Goal: Task Accomplishment & Management: Use online tool/utility

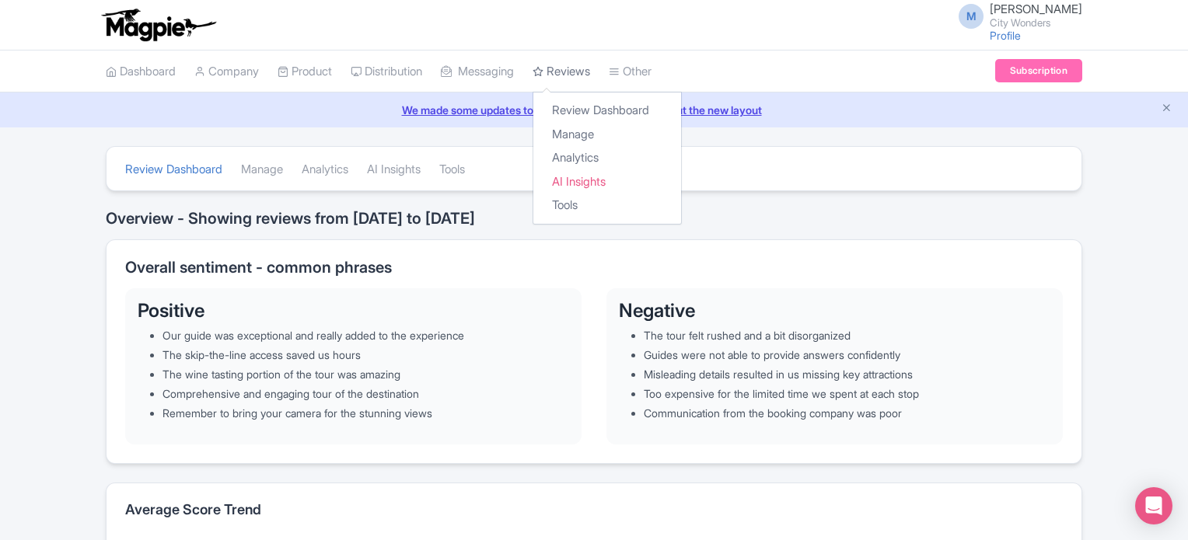
click at [579, 71] on link "Reviews" at bounding box center [562, 72] width 58 height 43
click at [589, 131] on link "Manage" at bounding box center [607, 135] width 148 height 24
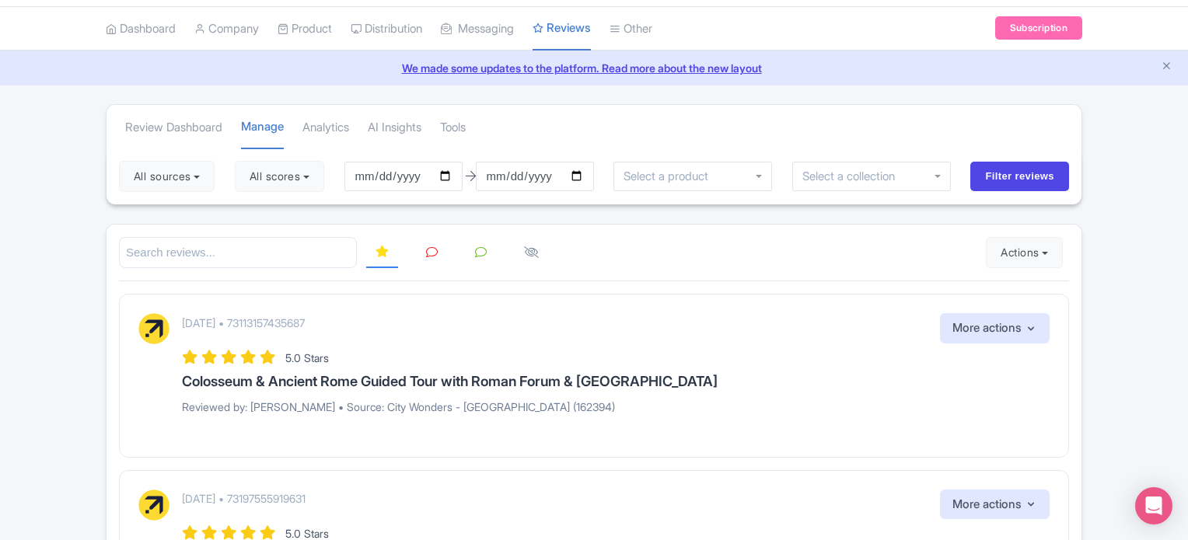
scroll to position [78, 0]
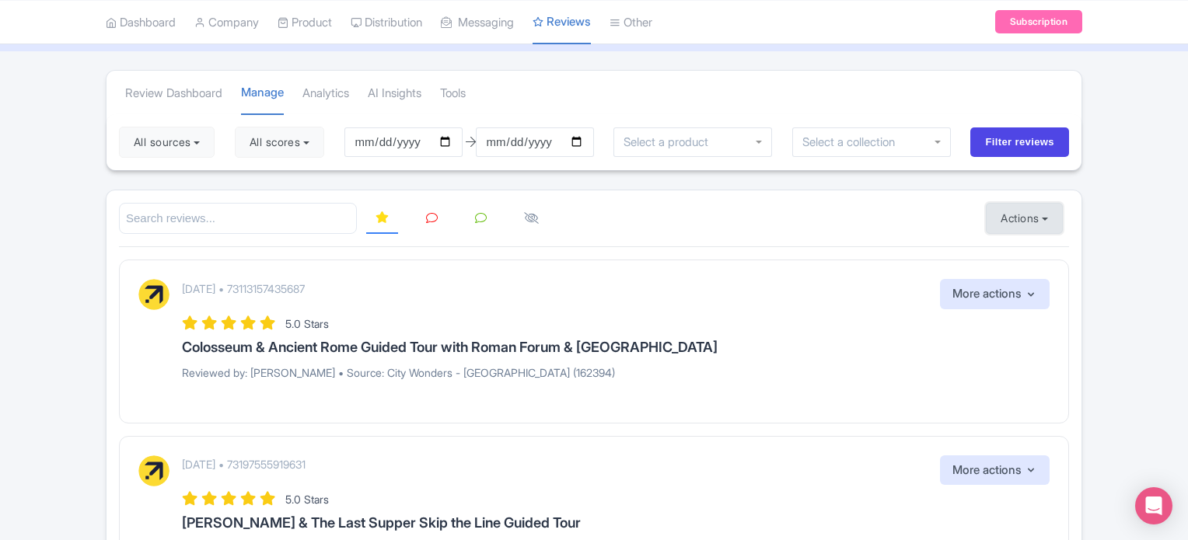
click at [1011, 215] on button "Actions" at bounding box center [1024, 218] width 77 height 31
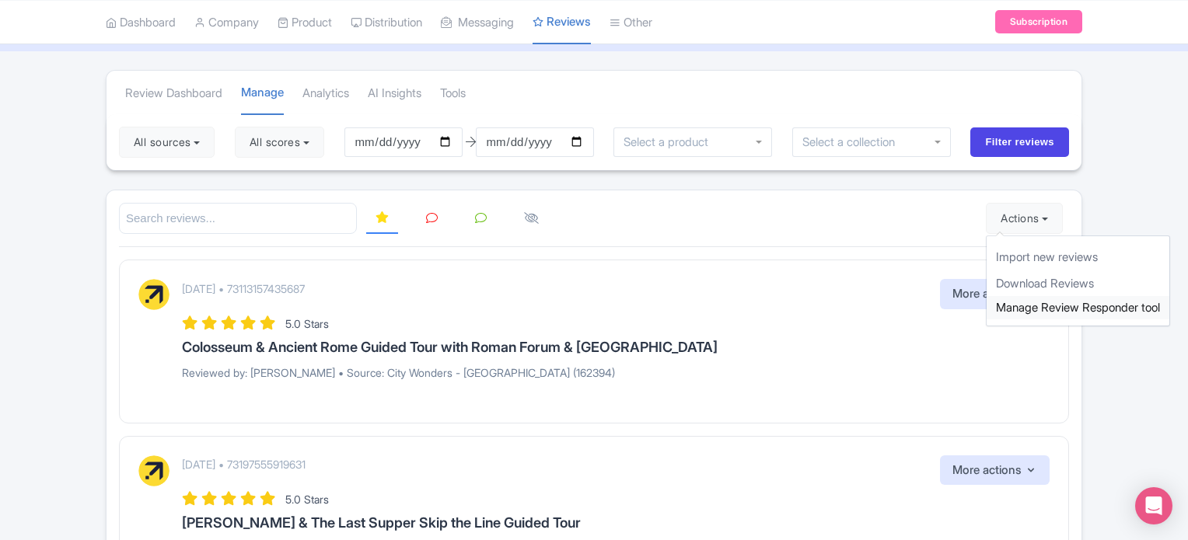
click at [1088, 303] on link "Manage Review Responder tool" at bounding box center [1078, 308] width 183 height 24
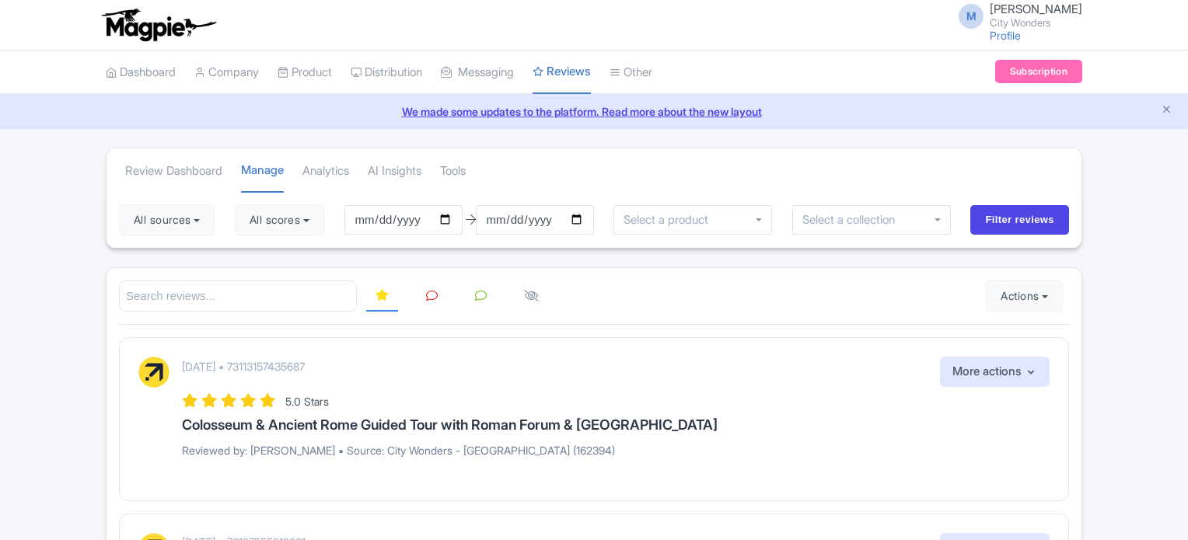
scroll to position [78, 0]
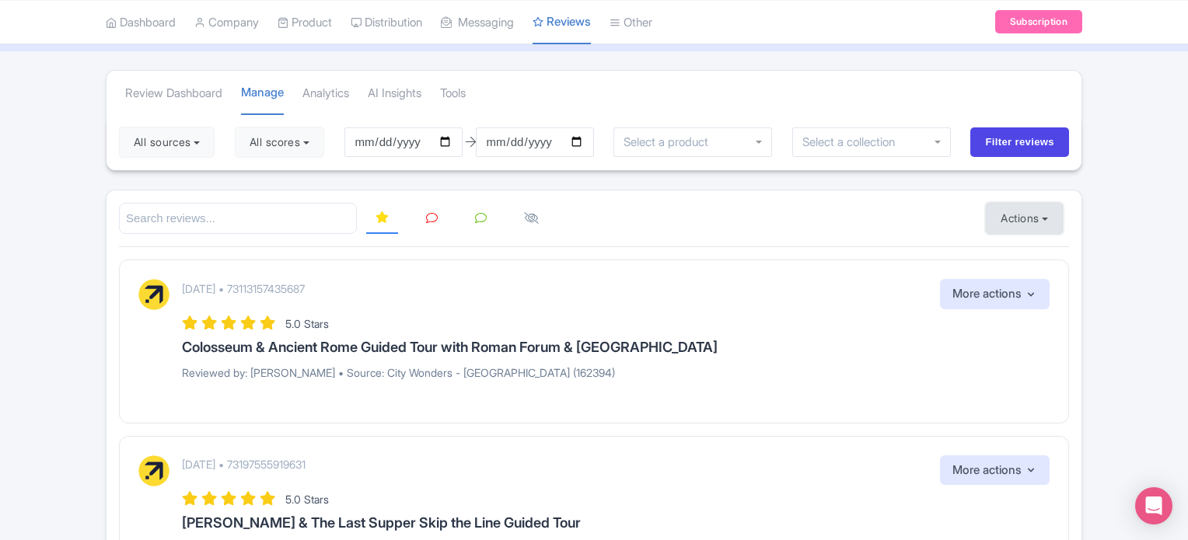
click at [1019, 217] on button "Actions" at bounding box center [1024, 218] width 77 height 31
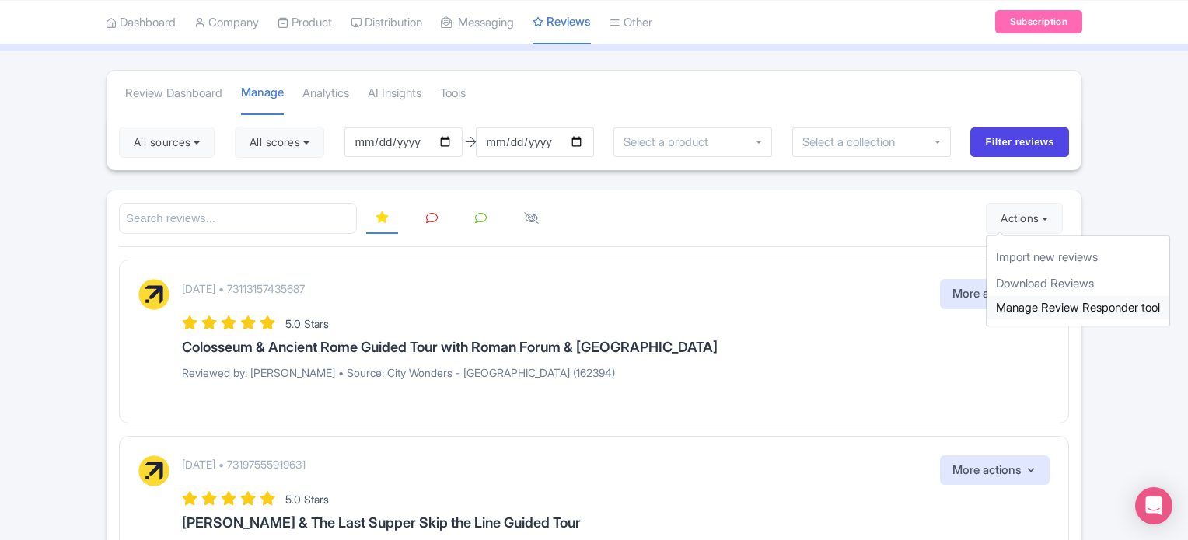
click at [1076, 305] on link "Manage Review Responder tool" at bounding box center [1078, 308] width 183 height 24
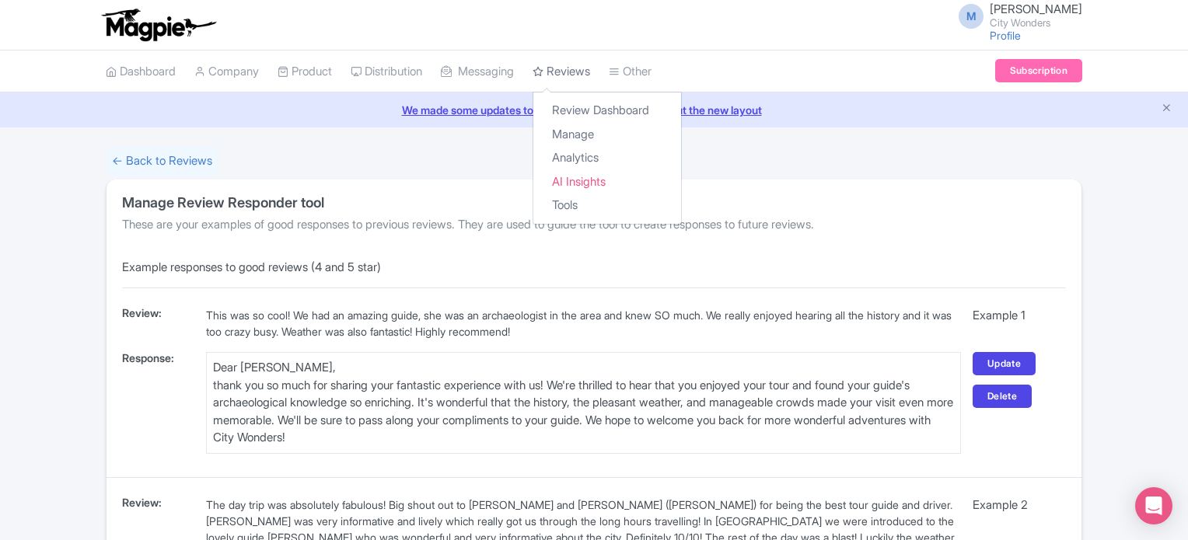
click at [579, 65] on link "Reviews" at bounding box center [562, 72] width 58 height 43
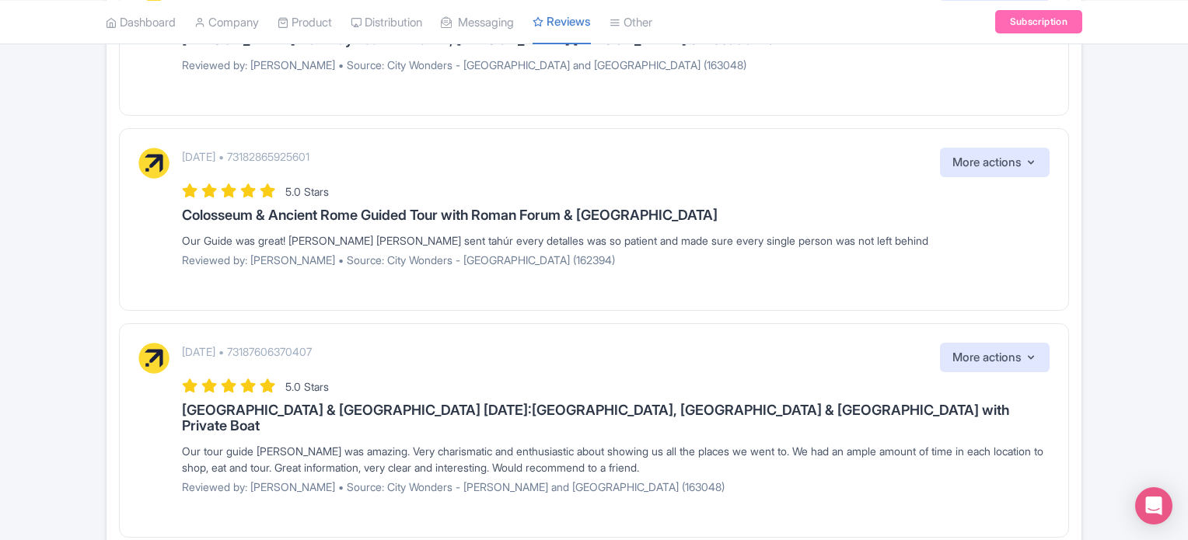
scroll to position [1937, 0]
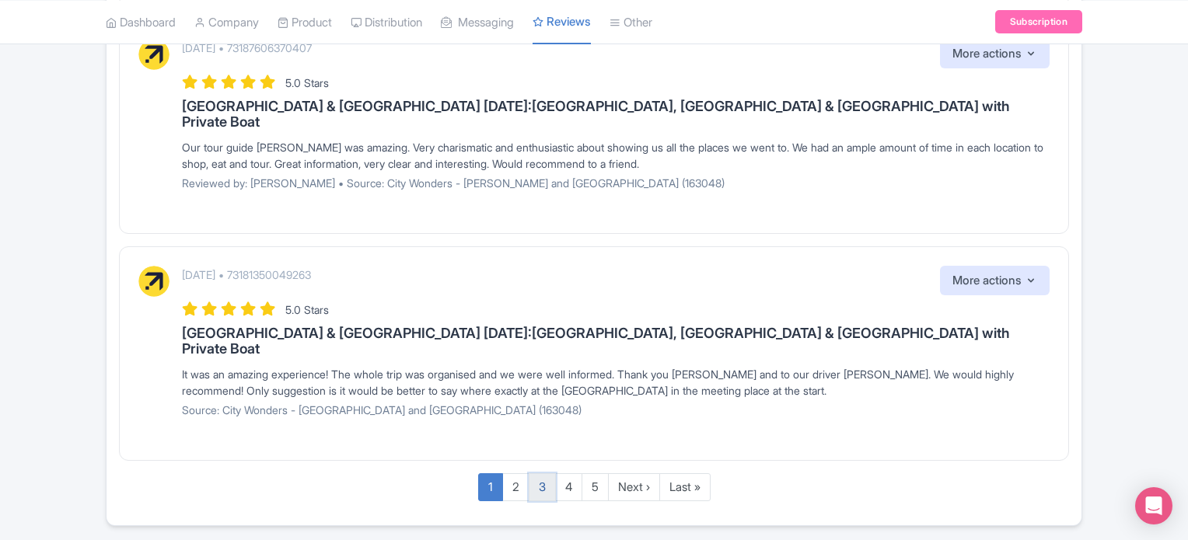
click at [529, 474] on link "3" at bounding box center [542, 488] width 27 height 29
click at [516, 474] on link "2" at bounding box center [515, 488] width 27 height 29
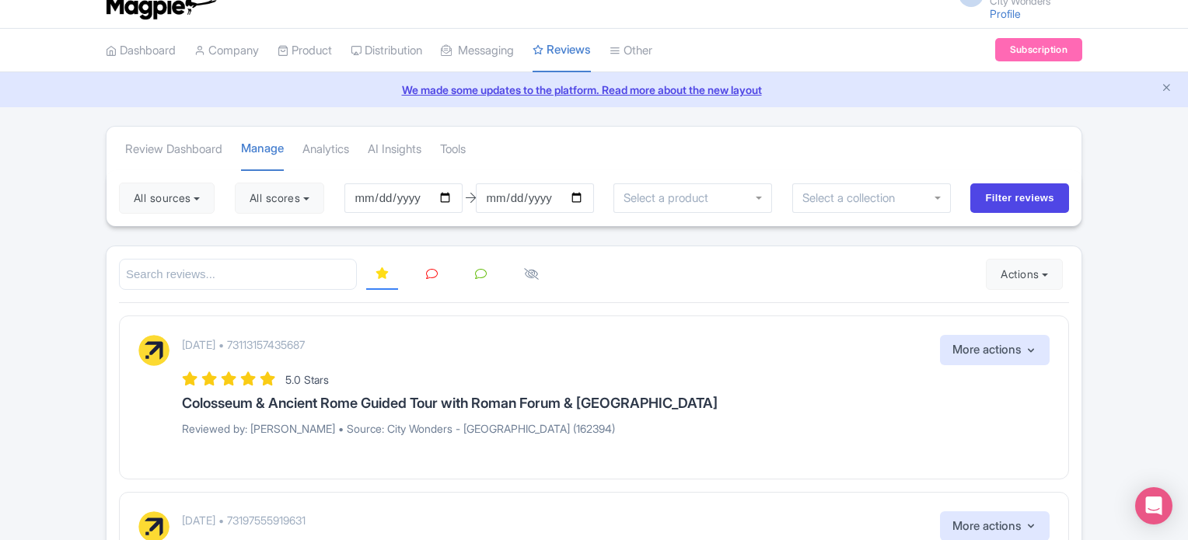
scroll to position [0, 0]
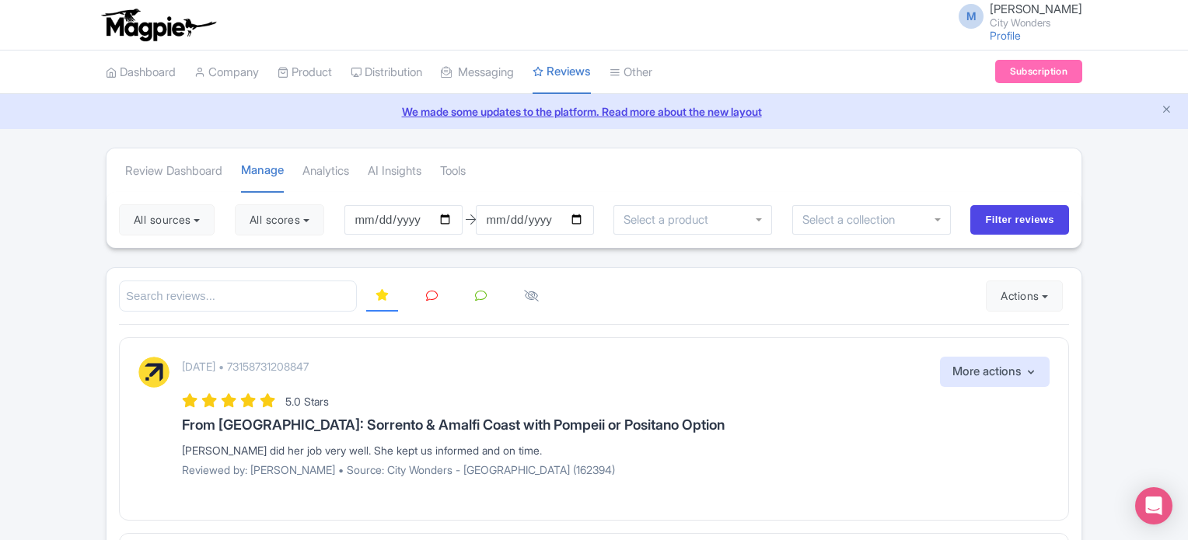
scroll to position [323, 0]
